Goal: Information Seeking & Learning: Check status

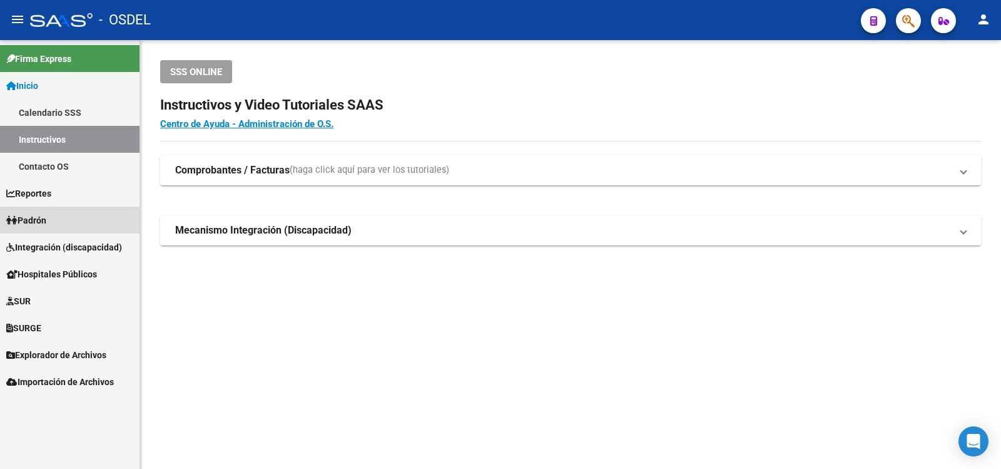
click at [43, 218] on span "Padrón" at bounding box center [26, 220] width 40 height 14
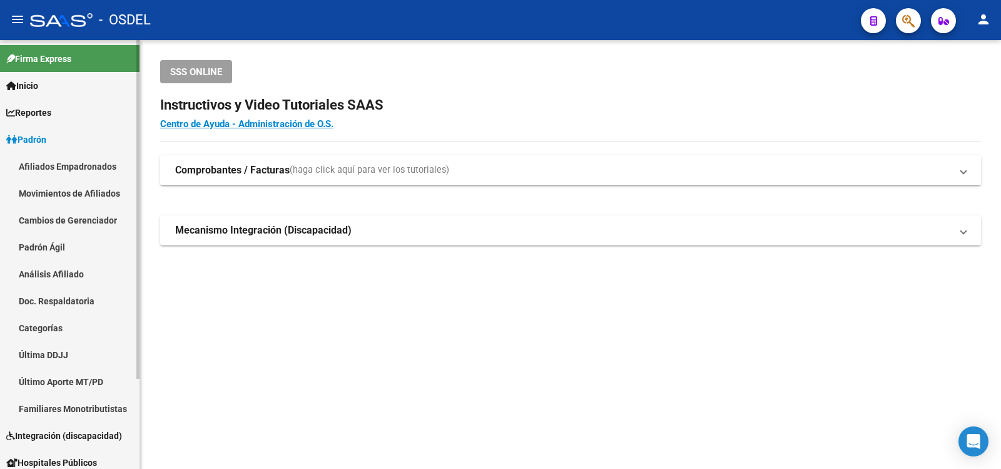
click at [49, 269] on link "Análisis Afiliado" at bounding box center [70, 273] width 140 height 27
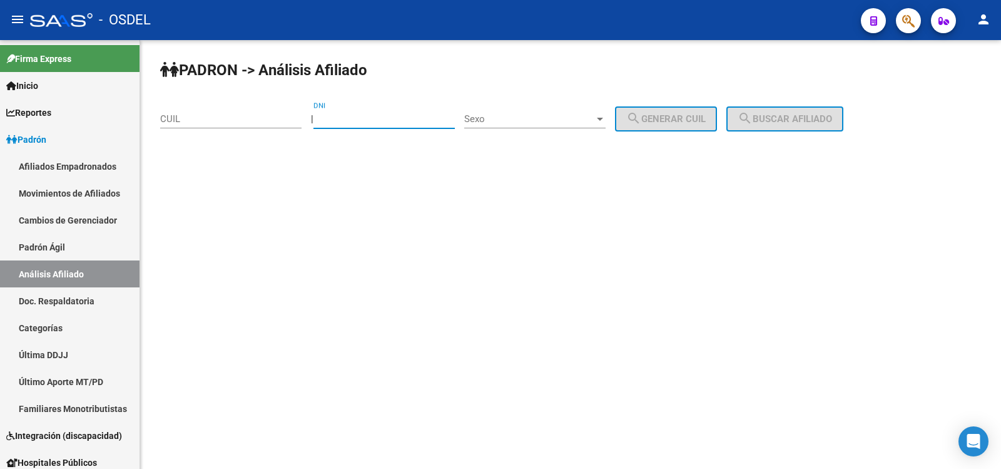
click at [357, 118] on input "DNI" at bounding box center [383, 118] width 141 height 11
type input "29027897"
click at [606, 116] on div at bounding box center [599, 119] width 11 height 10
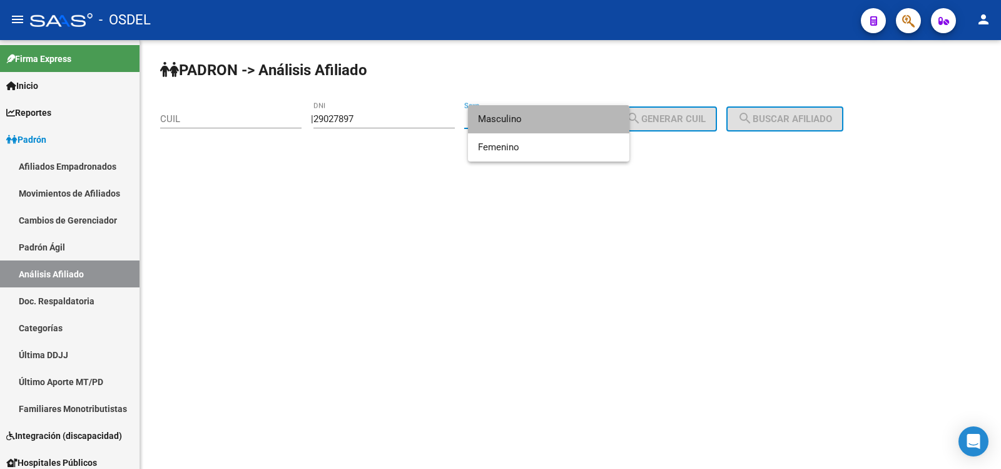
click at [507, 117] on span "Masculino" at bounding box center [548, 119] width 141 height 28
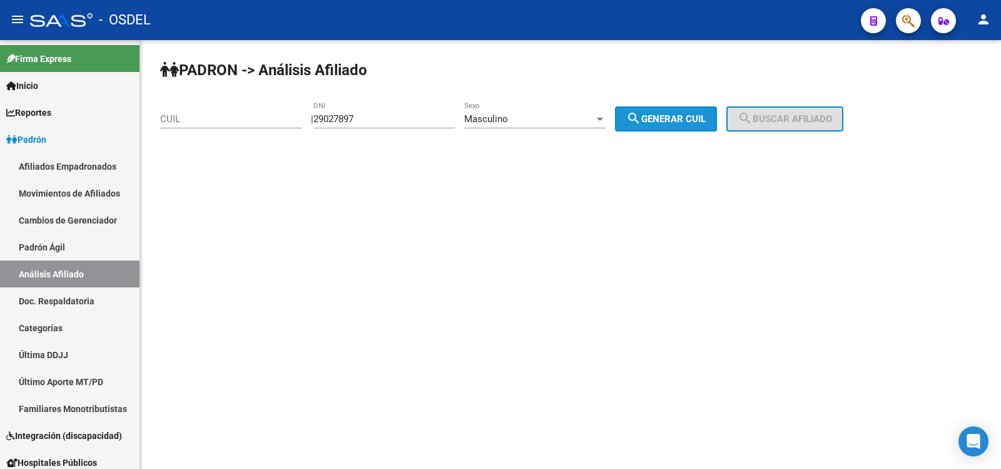
drag, startPoint x: 686, startPoint y: 120, endPoint x: 760, endPoint y: 120, distance: 74.5
click at [686, 120] on span "search Generar CUIL" at bounding box center [665, 118] width 79 height 11
type input "20-29027897-0"
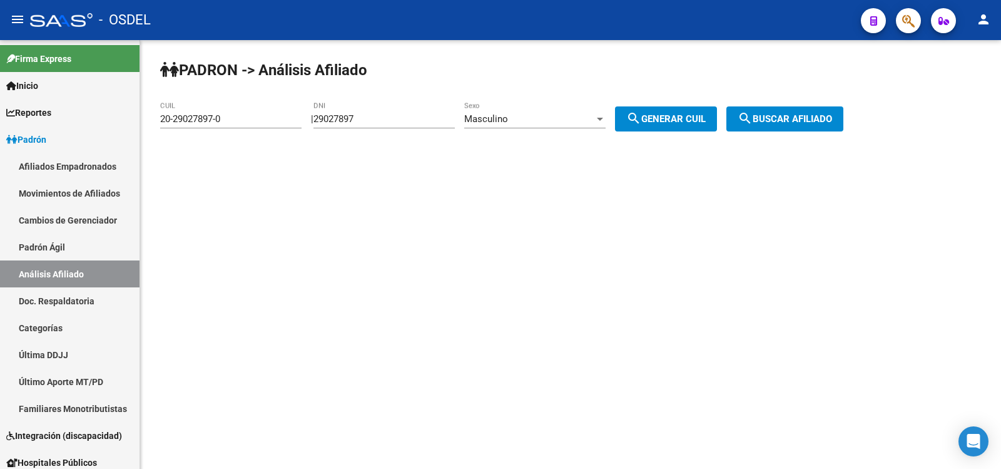
click at [806, 117] on span "search Buscar afiliado" at bounding box center [785, 118] width 94 height 11
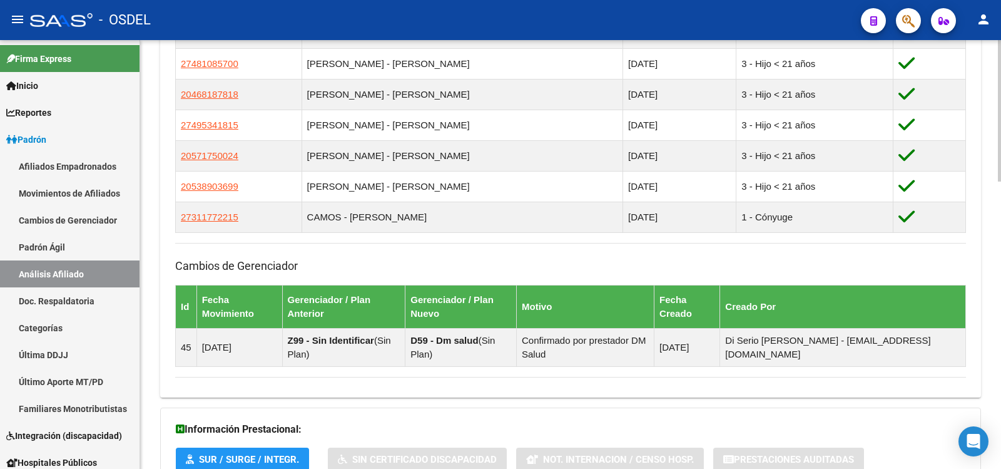
scroll to position [871, 0]
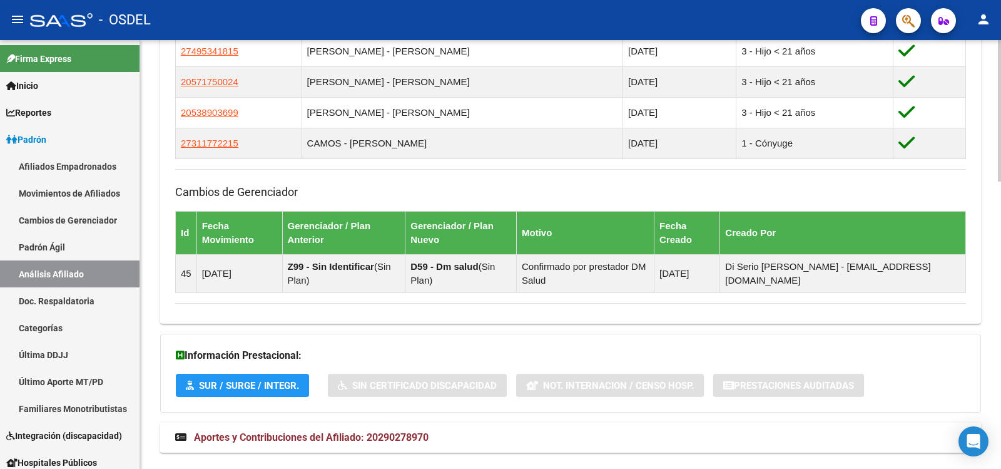
drag, startPoint x: 268, startPoint y: 408, endPoint x: 275, endPoint y: 407, distance: 6.4
click at [273, 431] on span "Aportes y Contribuciones del Afiliado: 20290278970" at bounding box center [311, 437] width 235 height 12
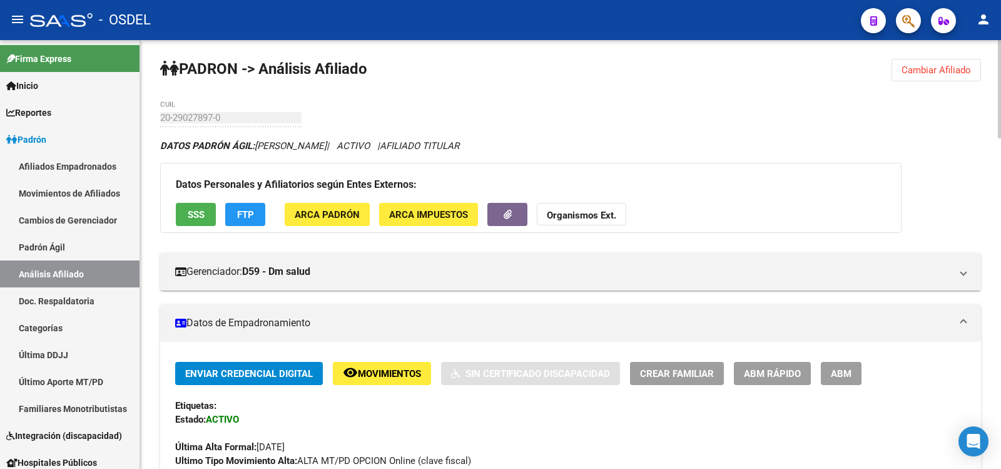
scroll to position [0, 0]
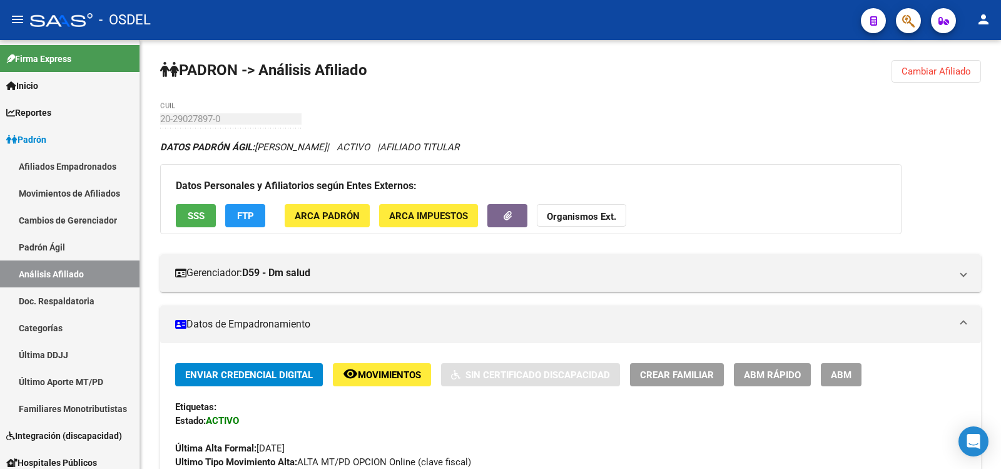
click at [984, 20] on mat-icon "person" at bounding box center [983, 19] width 15 height 15
click at [964, 79] on button "exit_to_app Salir" at bounding box center [958, 83] width 76 height 30
